Goal: Task Accomplishment & Management: Use online tool/utility

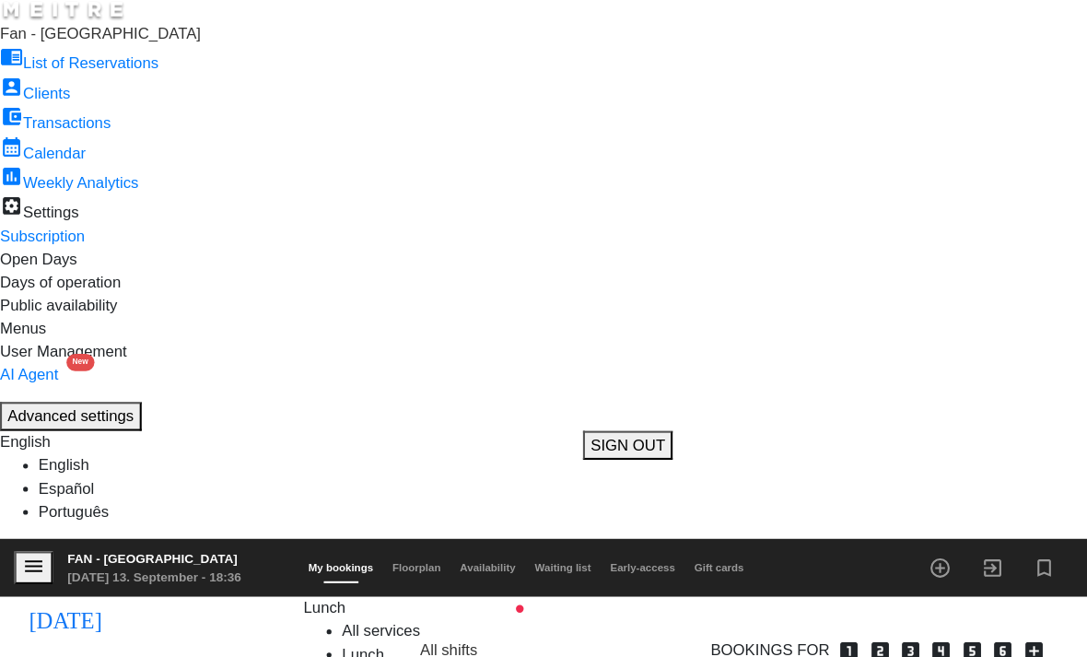
click at [319, 573] on span "Lunch" at bounding box center [310, 581] width 41 height 16
click at [296, 515] on div "menu Fan - [GEOGRAPHIC_DATA] [DATE] 13. September - 18:36 My bookings Floorplan…" at bounding box center [543, 635] width 1087 height 240
click at [430, 537] on span "Floorplan" at bounding box center [398, 542] width 64 height 11
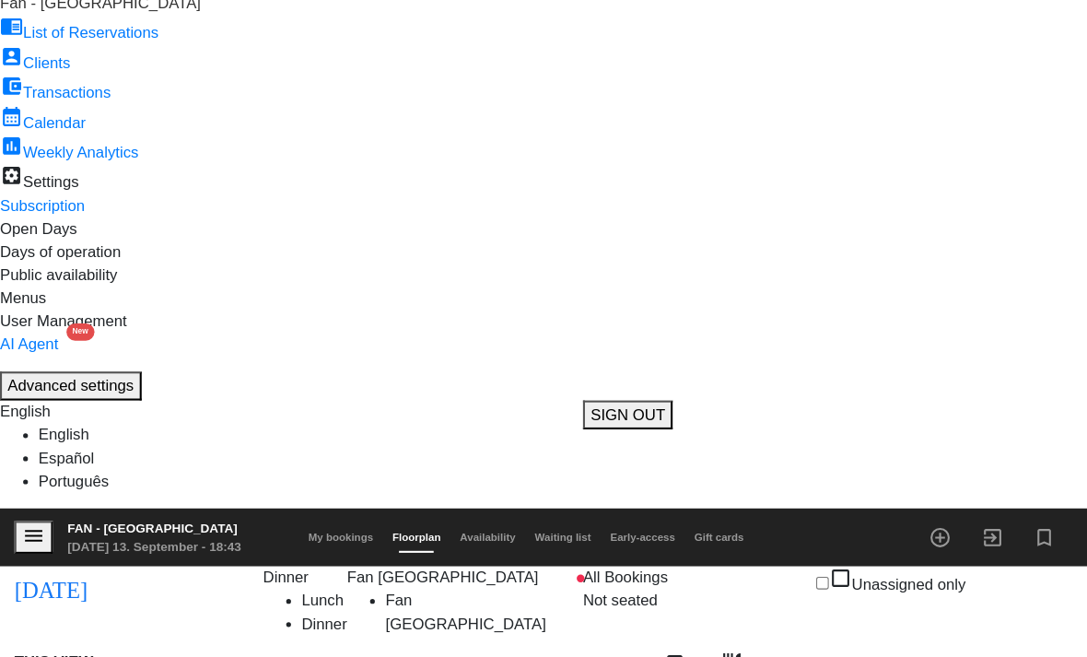
scroll to position [114, 0]
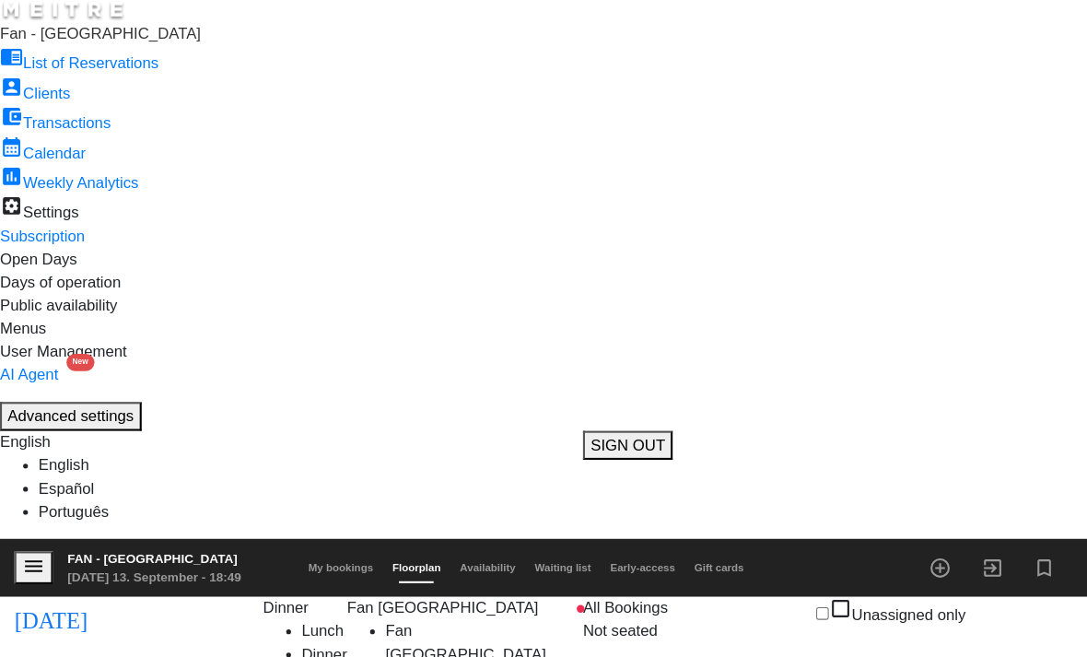
scroll to position [129, 0]
click at [361, 537] on span "My bookings" at bounding box center [326, 542] width 80 height 11
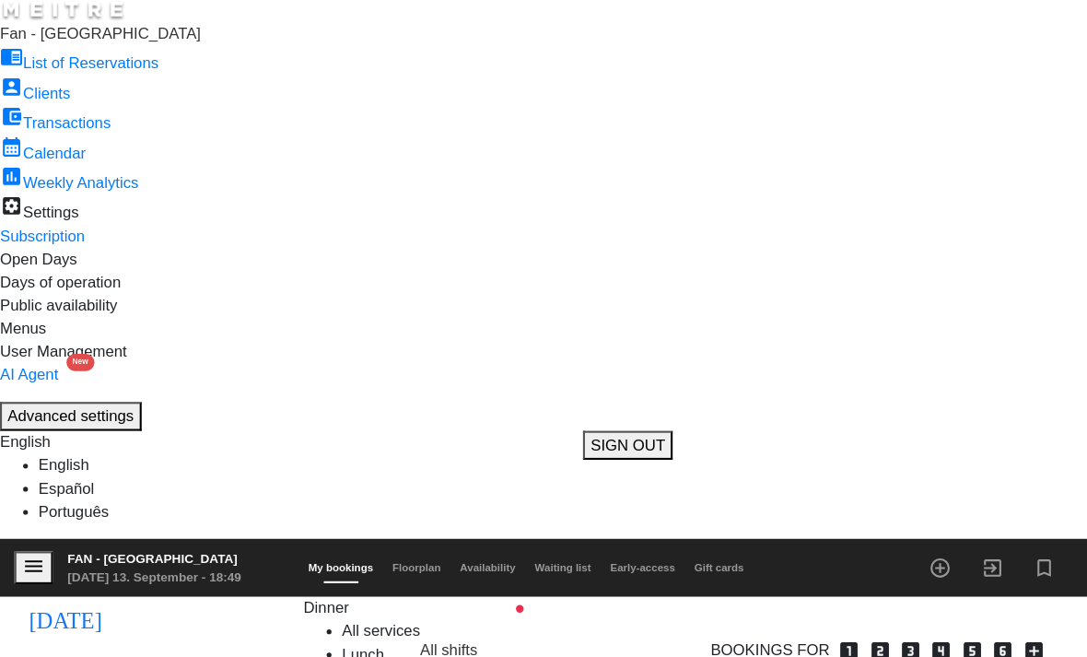
scroll to position [384, 0]
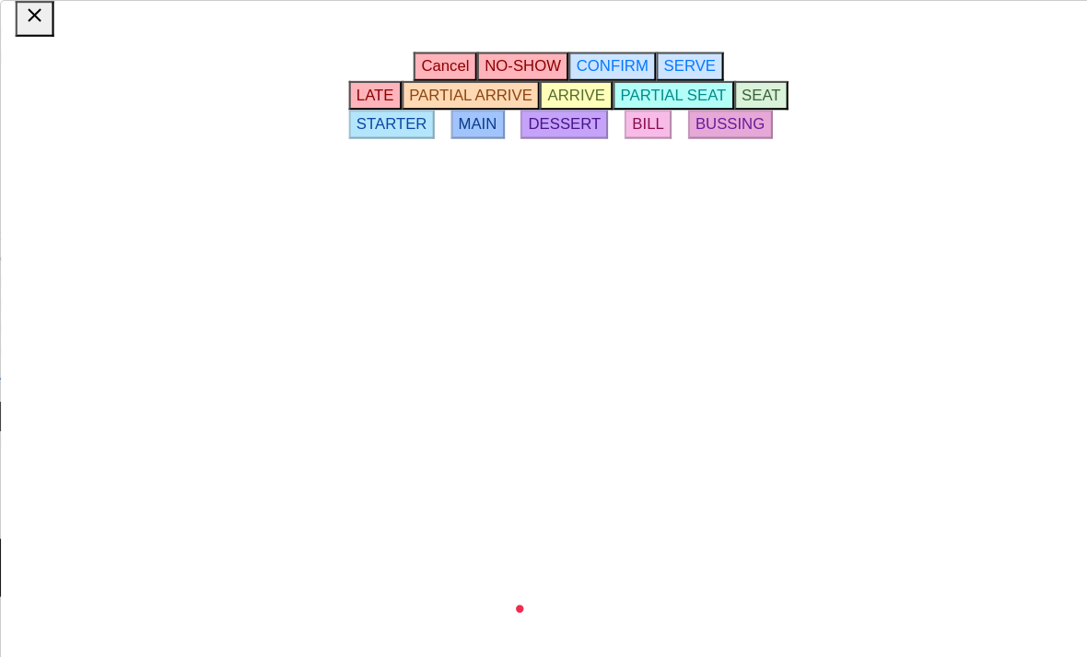
click at [737, 492] on div "Cancel NO-SHOW CONFIRM SERVE LATE PARTIAL ARRIVE ARRIVE PARTIAL SEAT SEAT START…" at bounding box center [544, 345] width 450 height 621
click at [754, 105] on button "SEAT" at bounding box center [728, 91] width 53 height 28
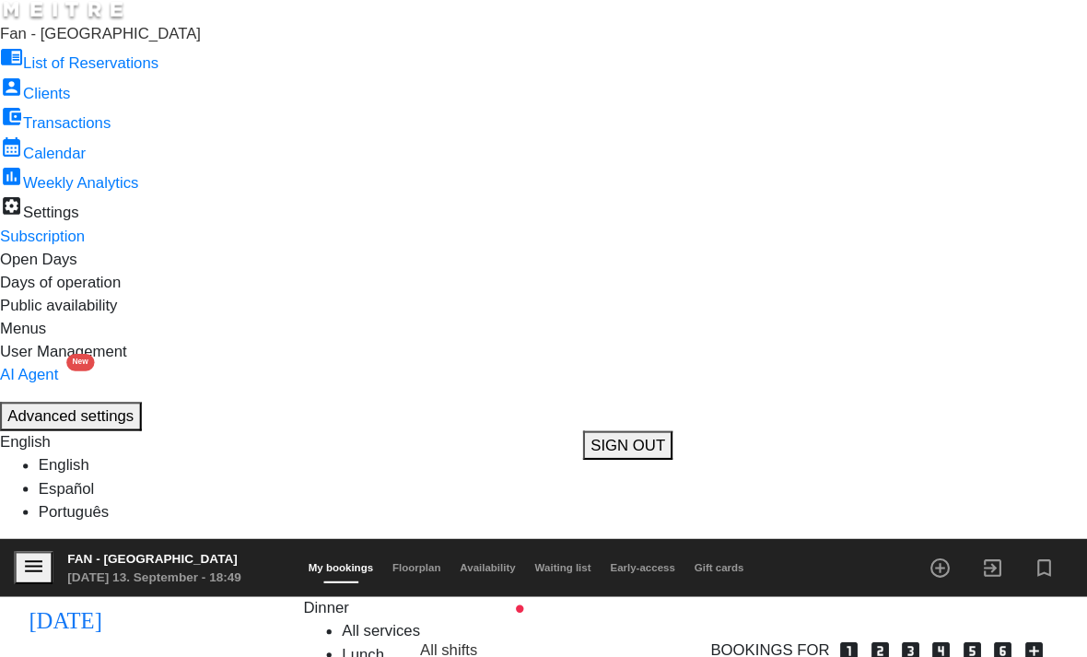
scroll to position [0, 0]
click at [430, 537] on span "Floorplan" at bounding box center [398, 542] width 64 height 11
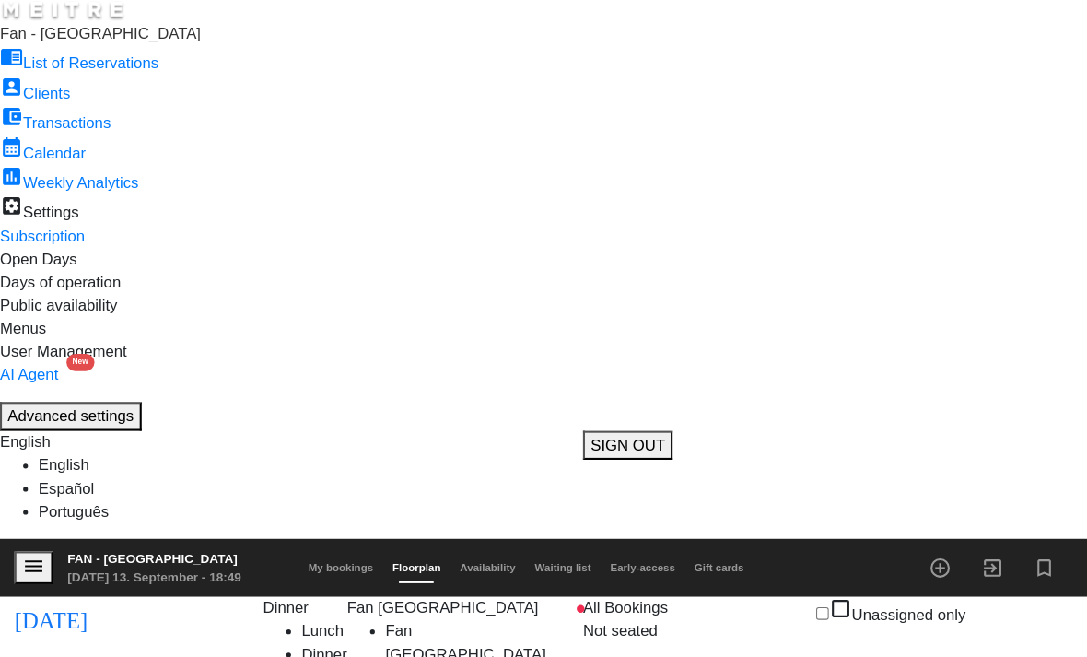
scroll to position [350, 0]
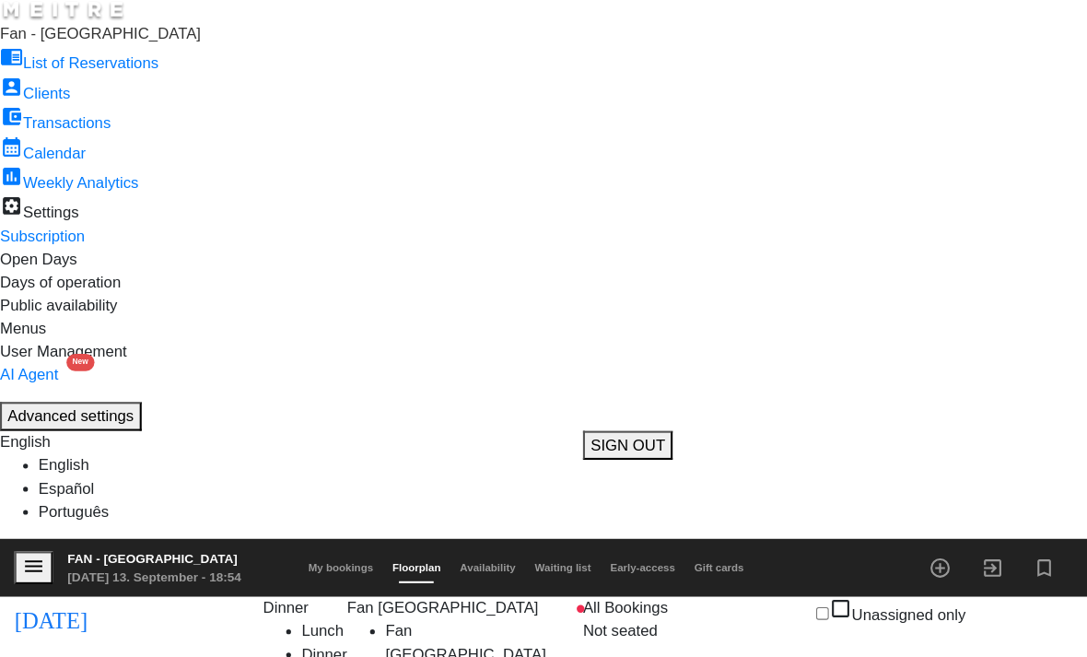
scroll to position [406, 0]
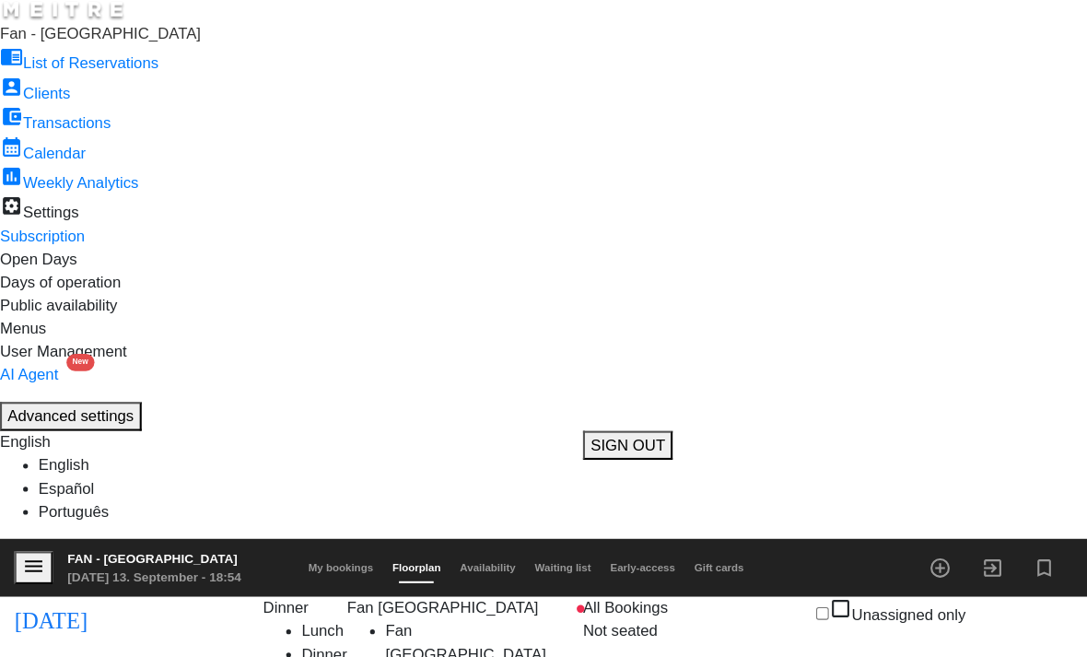
scroll to position [0, 0]
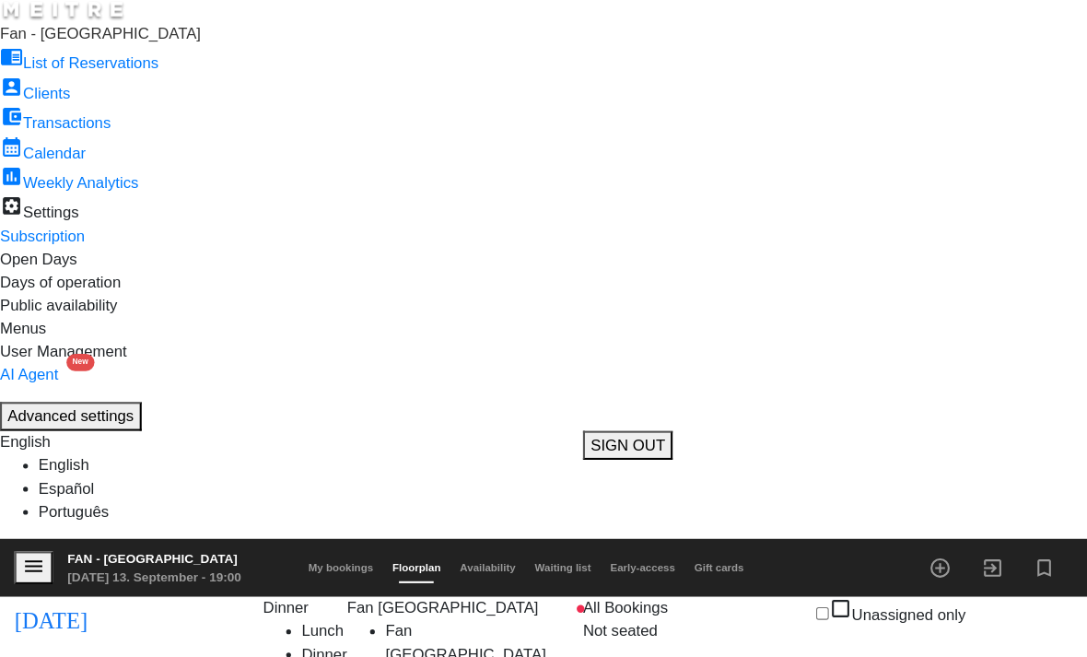
click at [946, 658] on icon "open_in_new" at bounding box center [957, 669] width 22 height 22
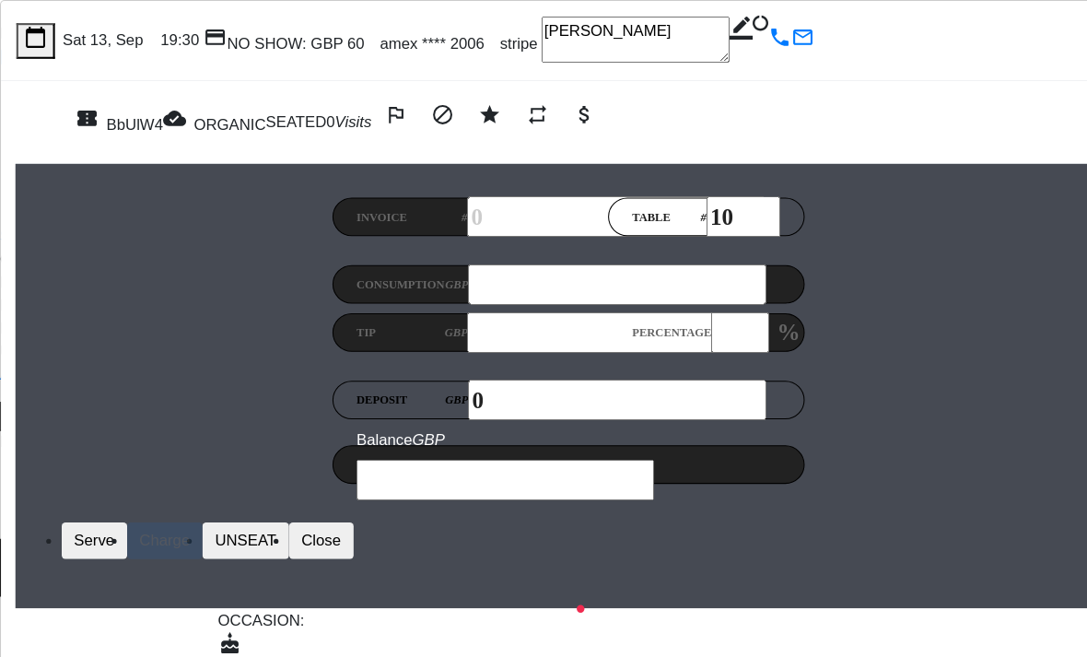
click at [276, 499] on button "UNSEAT" at bounding box center [234, 516] width 83 height 35
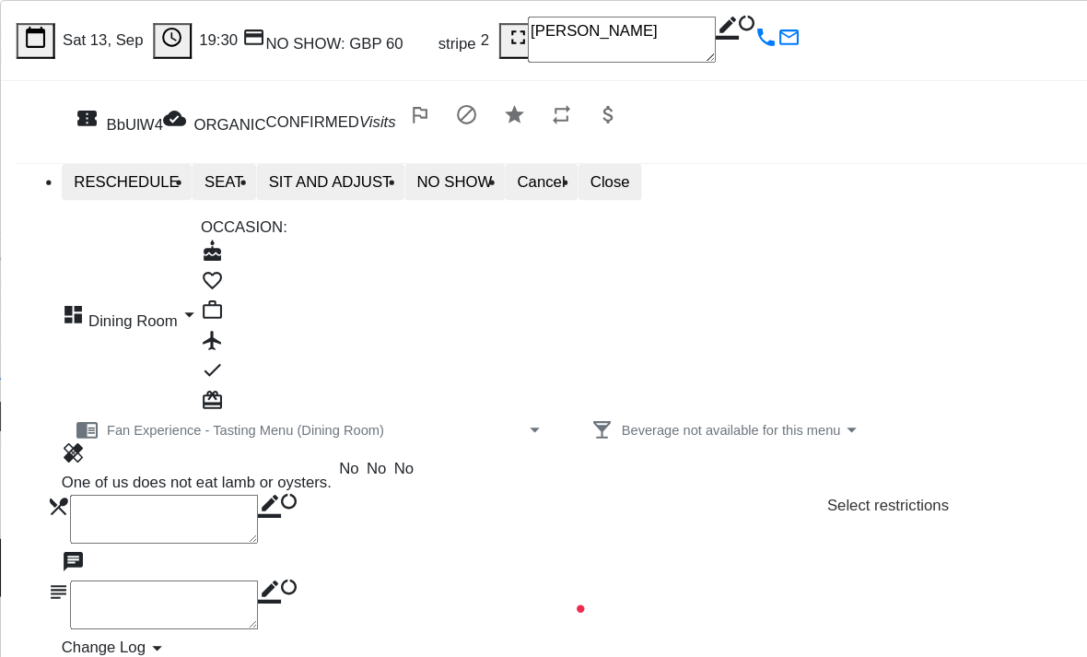
click at [245, 185] on button "SEAT" at bounding box center [214, 174] width 62 height 35
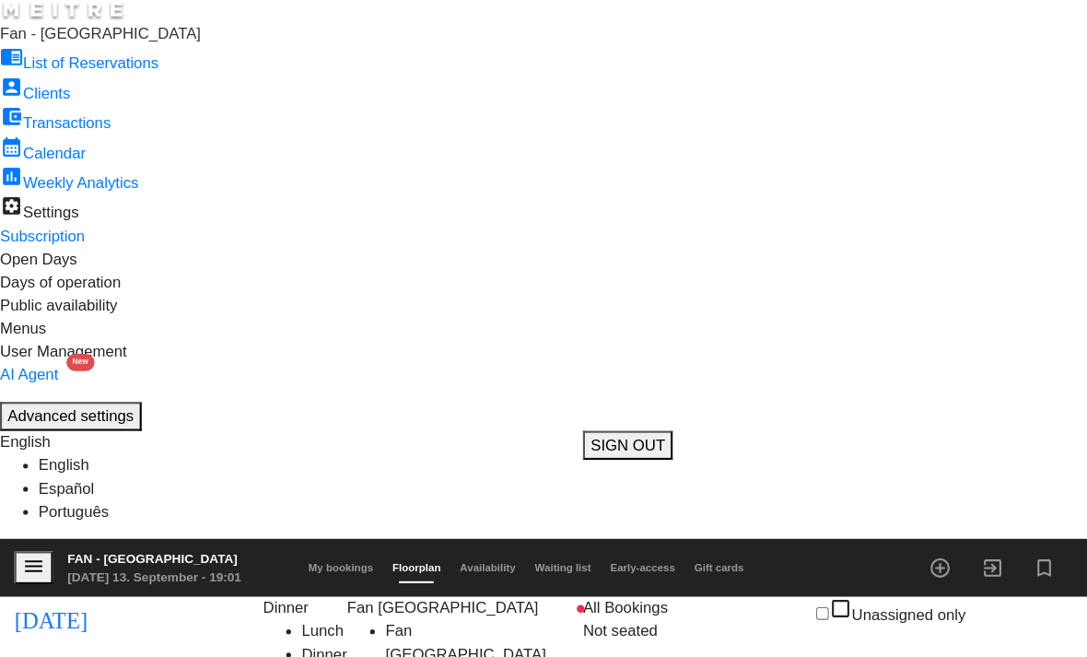
scroll to position [1030, 0]
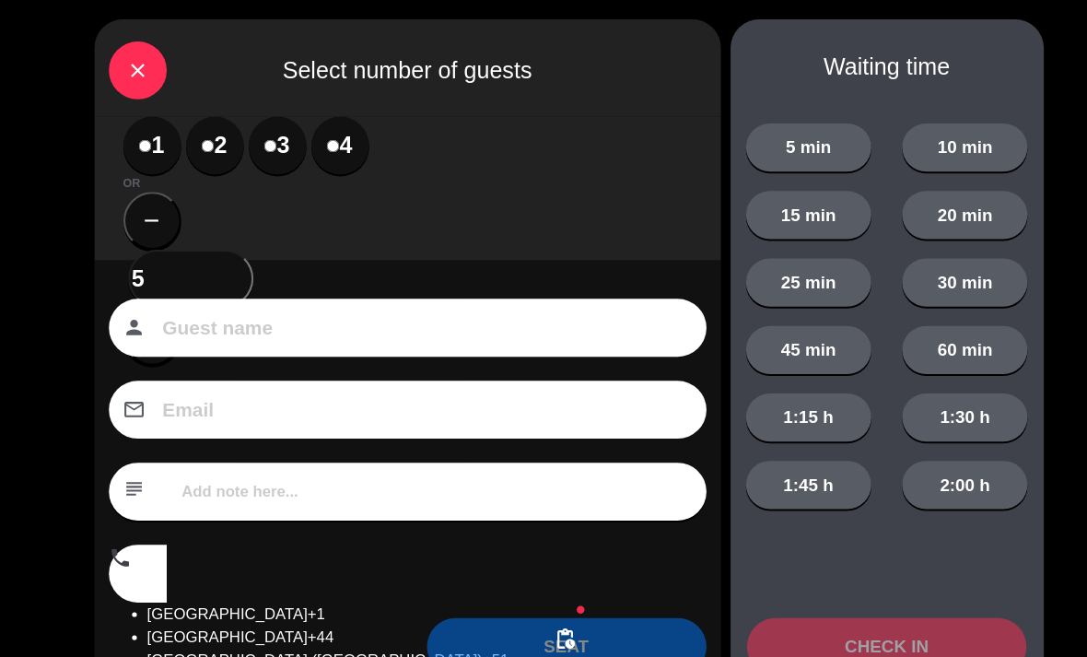
click at [189, 149] on label "2" at bounding box center [205, 138] width 55 height 55
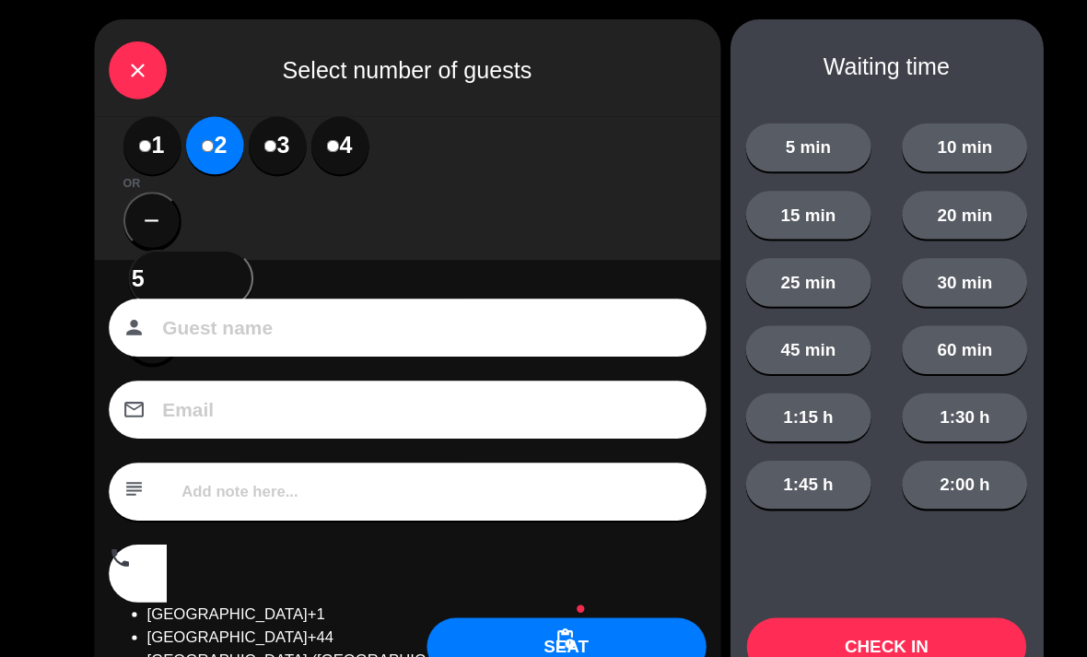
click at [509, 595] on button "SEAT" at bounding box center [541, 617] width 267 height 55
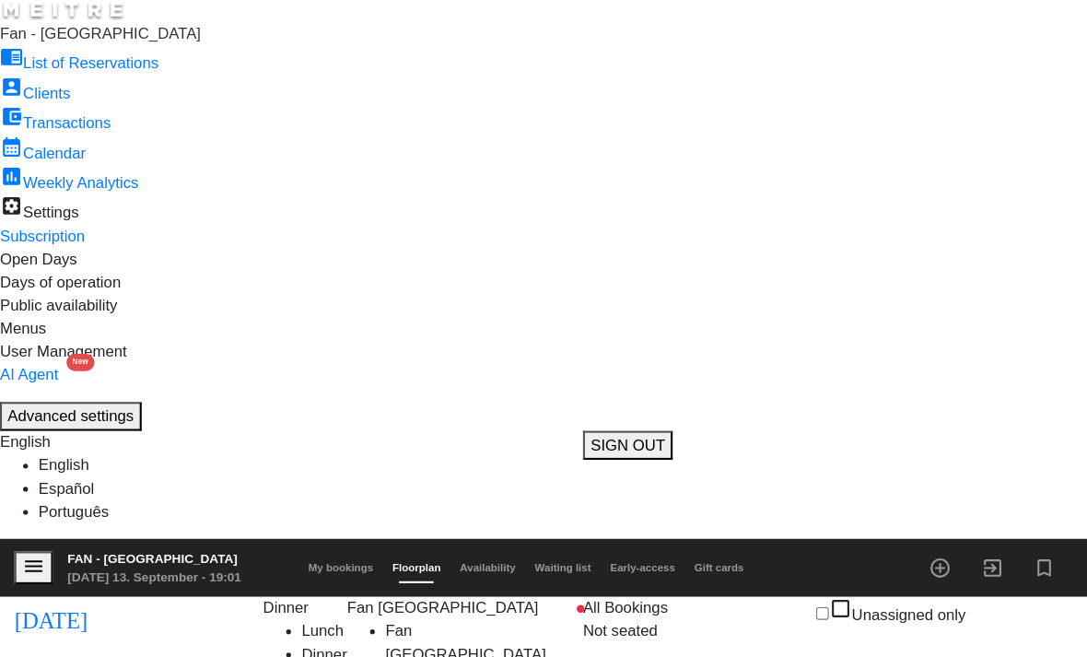
scroll to position [487, 0]
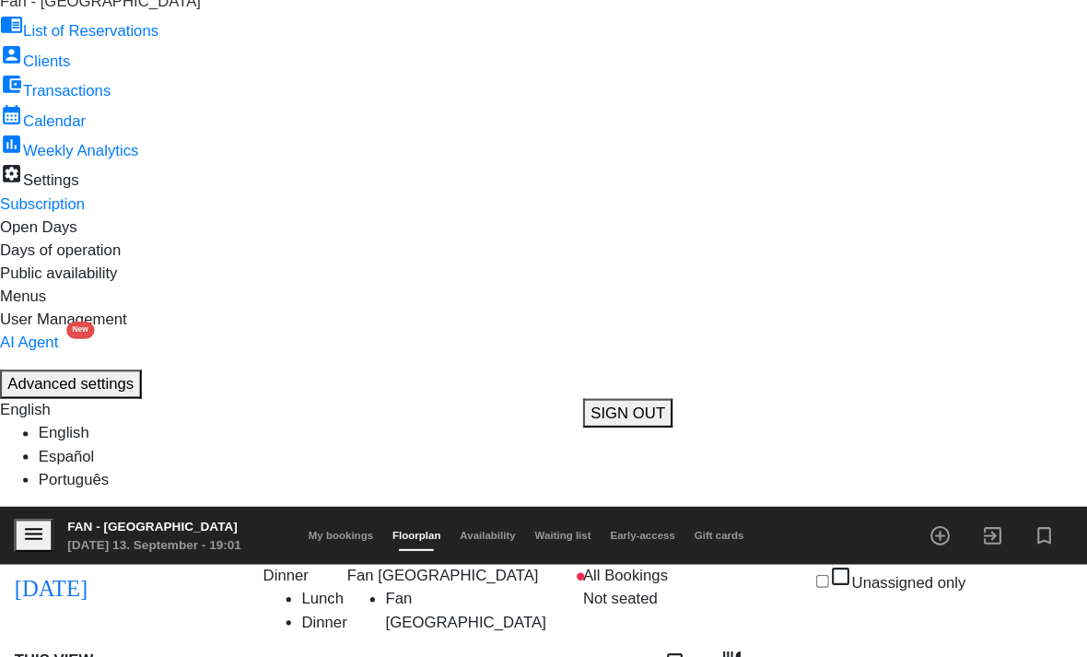
scroll to position [0, 0]
